Goal: Find specific page/section: Find specific page/section

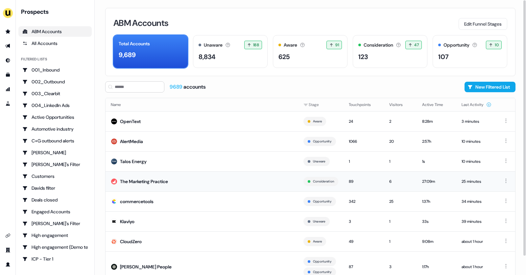
click at [191, 180] on td "The Marketing Practice" at bounding box center [201, 182] width 193 height 20
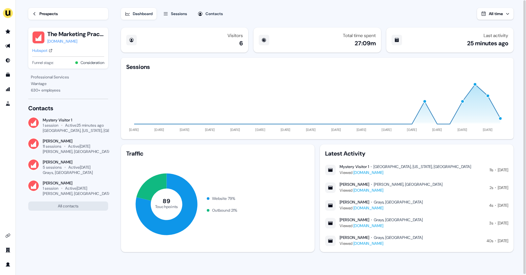
click at [49, 12] on div "Prospects" at bounding box center [48, 14] width 18 height 7
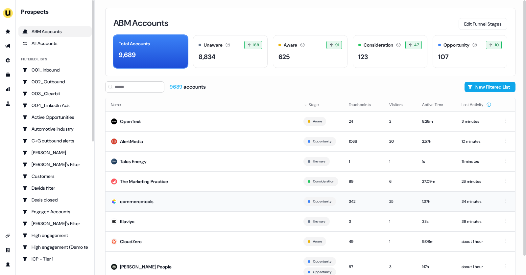
click at [149, 201] on div "commercetools" at bounding box center [137, 201] width 34 height 7
